Goal: Find specific page/section: Find specific page/section

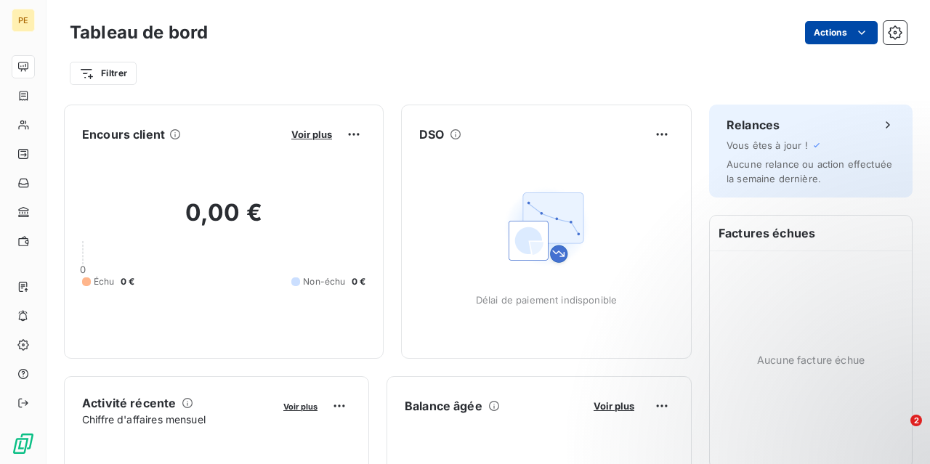
click at [866, 33] on html "PE Tableau de bord Actions Filtrer Encours client Voir plus 0,00 € 0 Échu 0 € N…" at bounding box center [465, 232] width 930 height 464
click at [866, 33] on html "PE Tableau de bord Actions Exporter le tableau de bord Filtrer Encours client V…" at bounding box center [465, 232] width 930 height 464
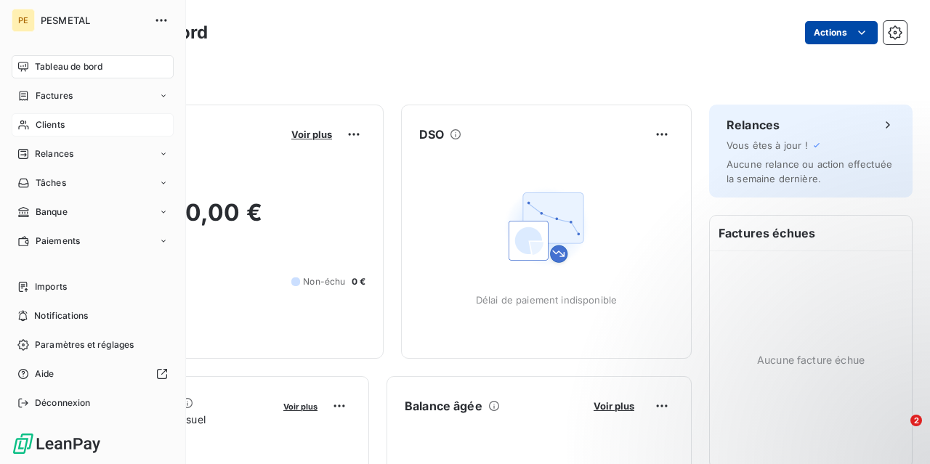
click at [70, 123] on div "Clients" at bounding box center [93, 124] width 162 height 23
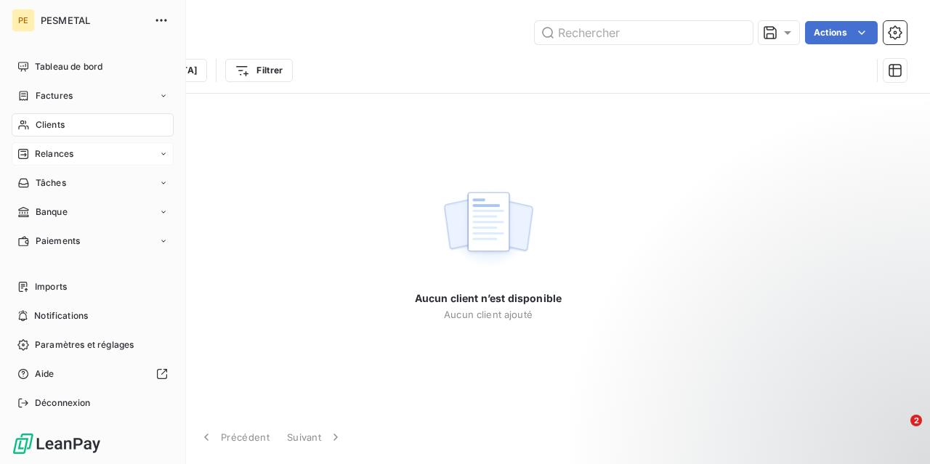
click at [53, 147] on div "Relances" at bounding box center [93, 153] width 162 height 23
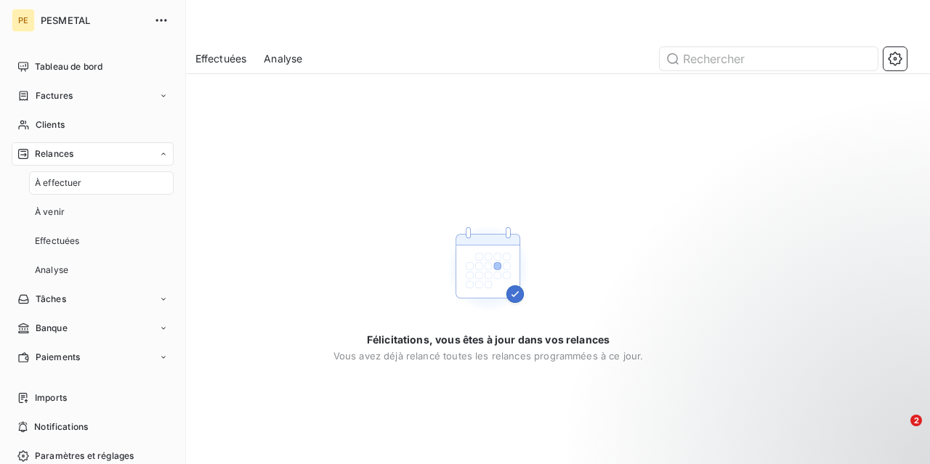
click at [57, 180] on span "À effectuer" at bounding box center [58, 183] width 47 height 13
